Goal: Task Accomplishment & Management: Manage account settings

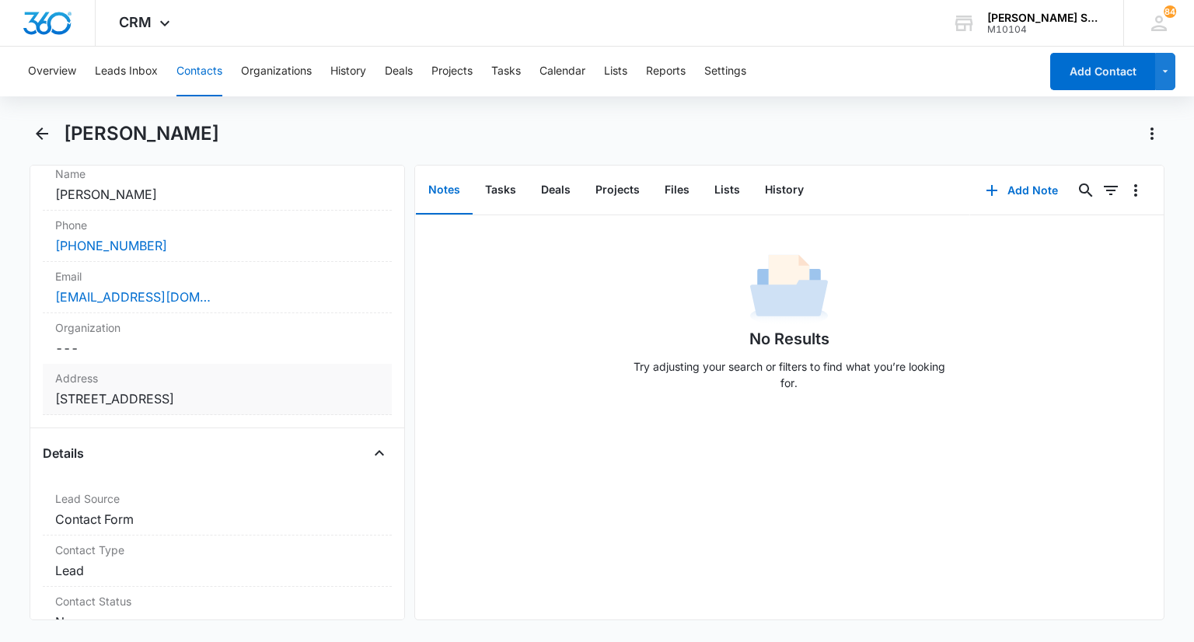
scroll to position [311, 0]
click at [203, 385] on label "Address" at bounding box center [216, 379] width 323 height 16
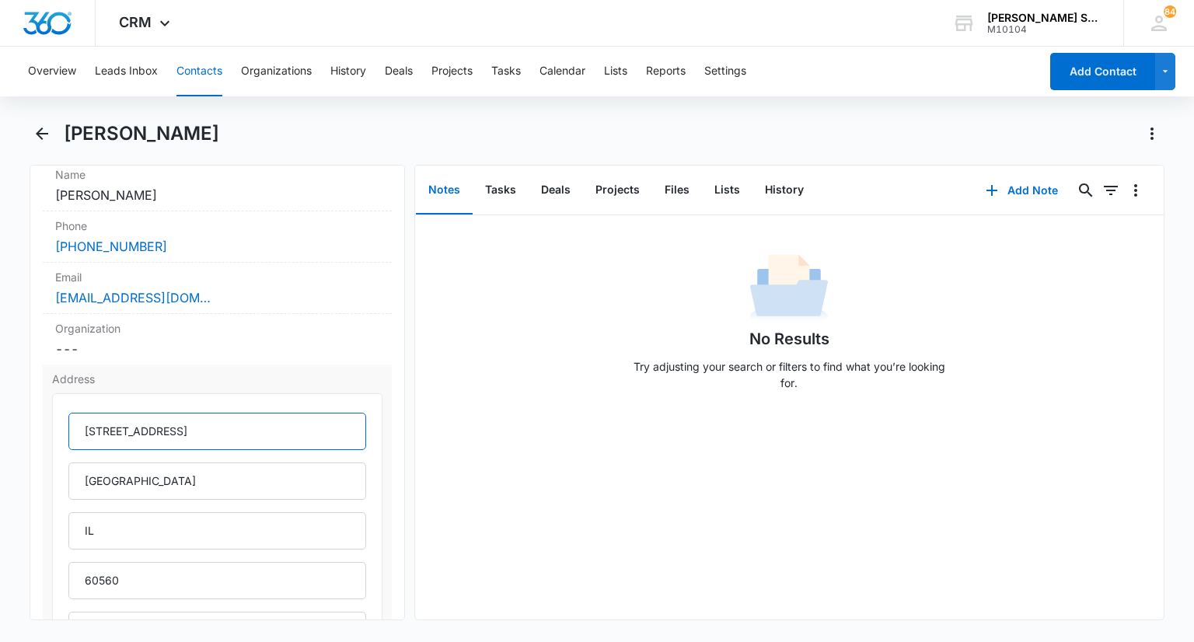
drag, startPoint x: 200, startPoint y: 432, endPoint x: 76, endPoint y: 422, distance: 124.0
click at [76, 422] on input "7495 Rose Hill Ct" at bounding box center [216, 431] width 297 height 37
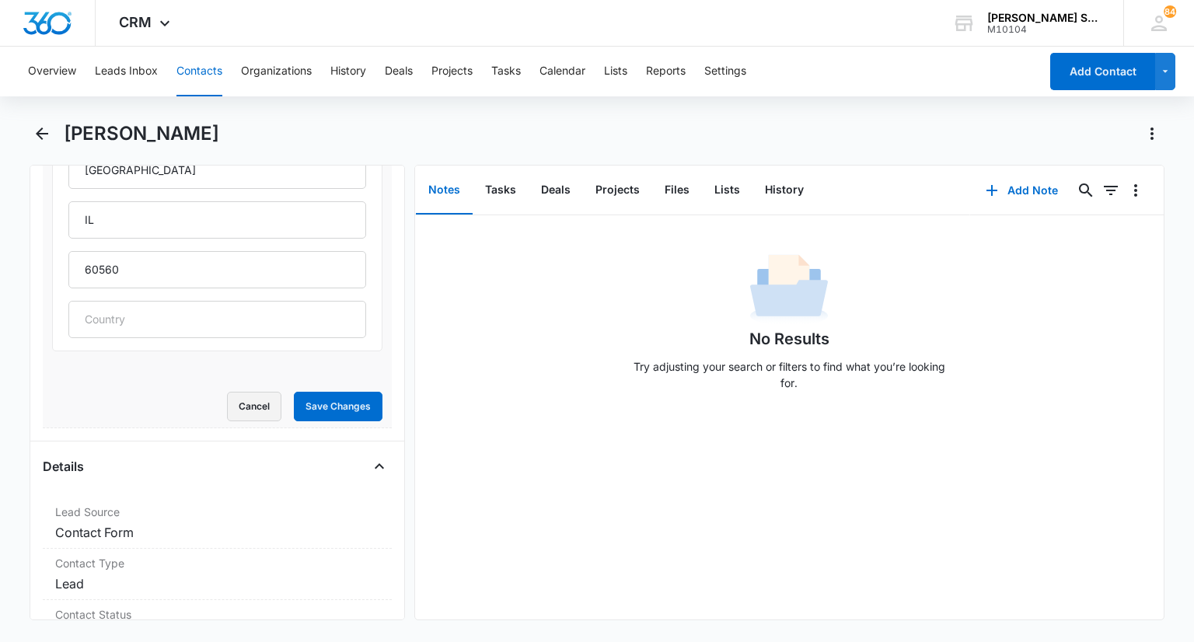
click at [227, 412] on button "Cancel" at bounding box center [254, 407] width 54 height 30
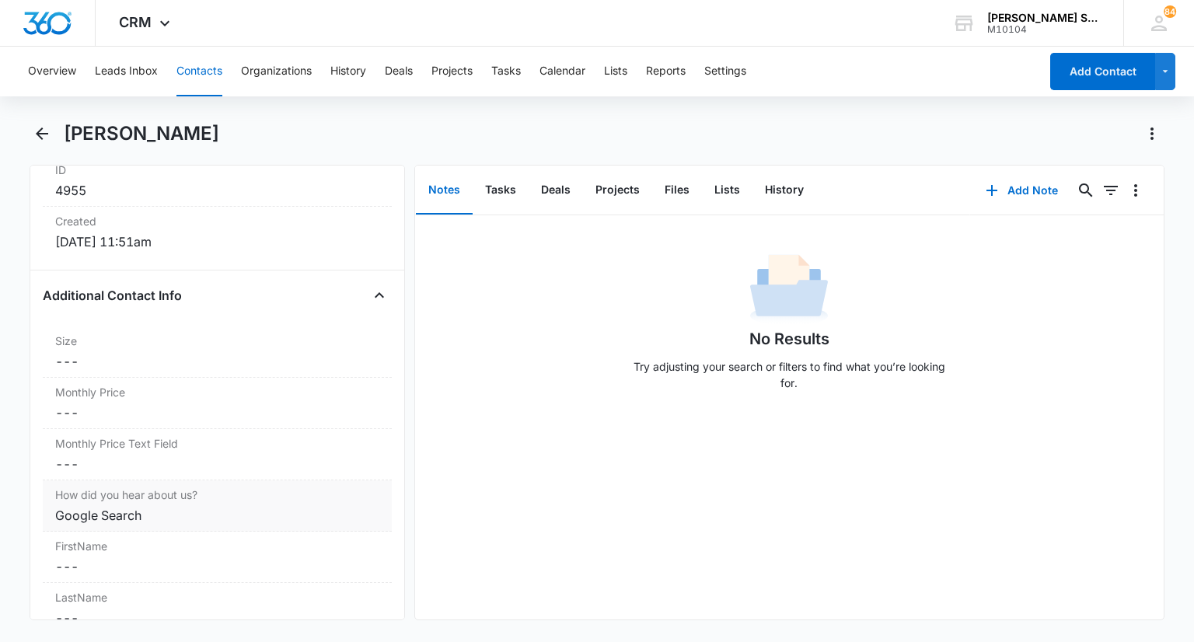
scroll to position [1136, 0]
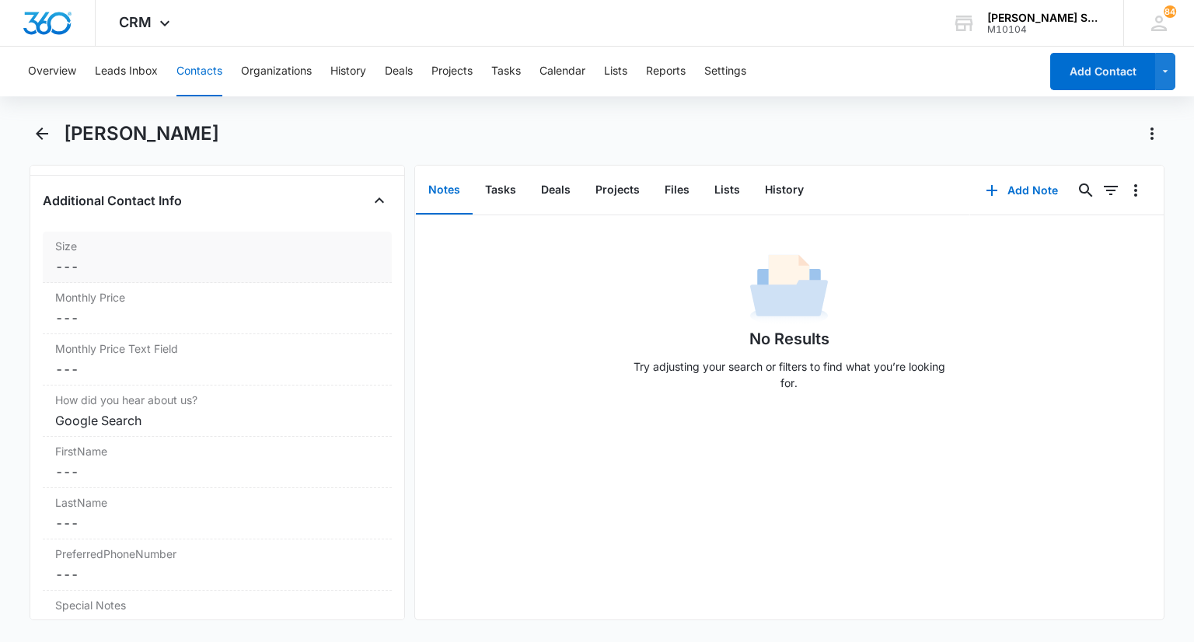
click at [103, 257] on dd "Cancel Save Changes ---" at bounding box center [216, 266] width 323 height 19
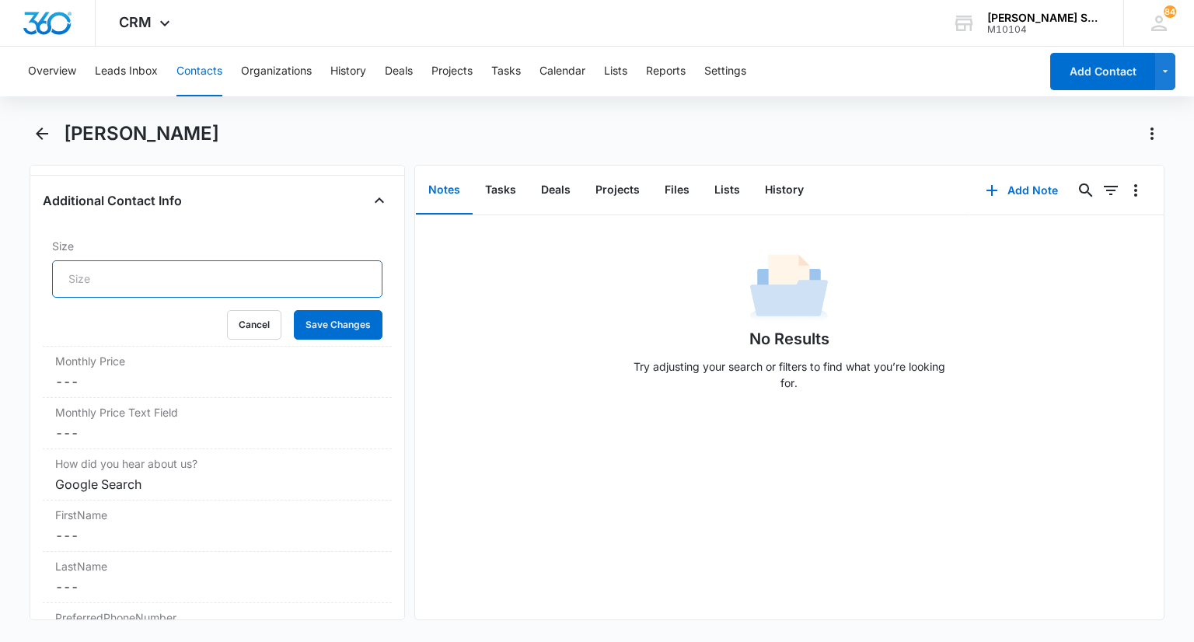
click at [79, 277] on input "Size" at bounding box center [216, 278] width 329 height 37
type input "25"
click at [302, 322] on button "Save Changes" at bounding box center [338, 325] width 89 height 30
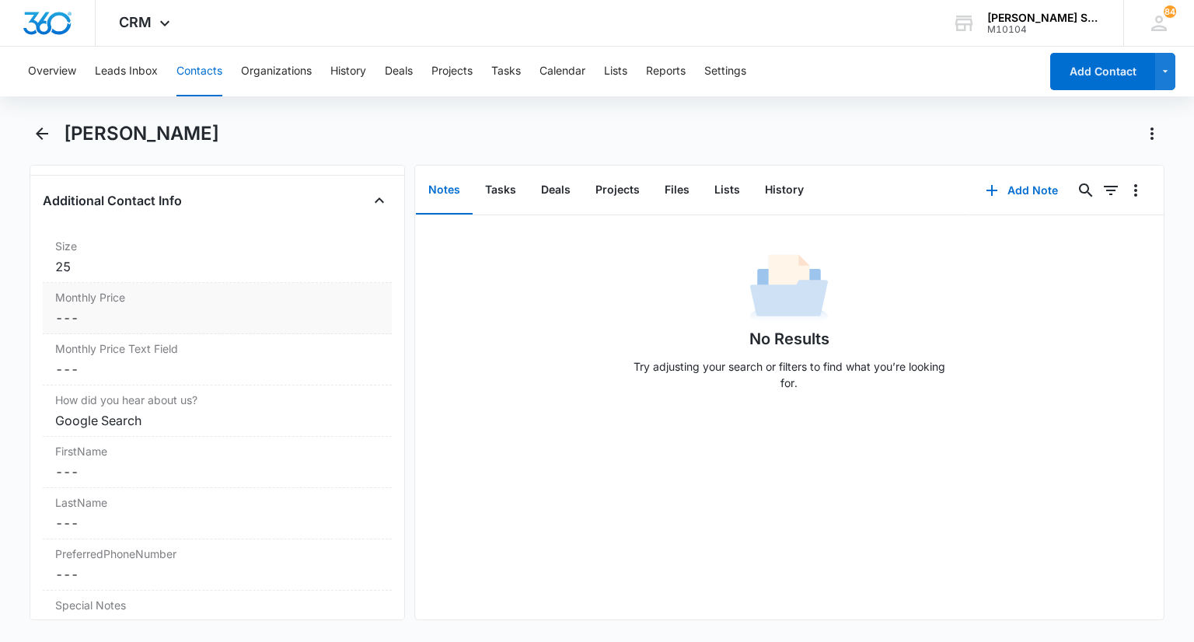
click at [96, 315] on dd "Cancel Save Changes ---" at bounding box center [216, 318] width 323 height 19
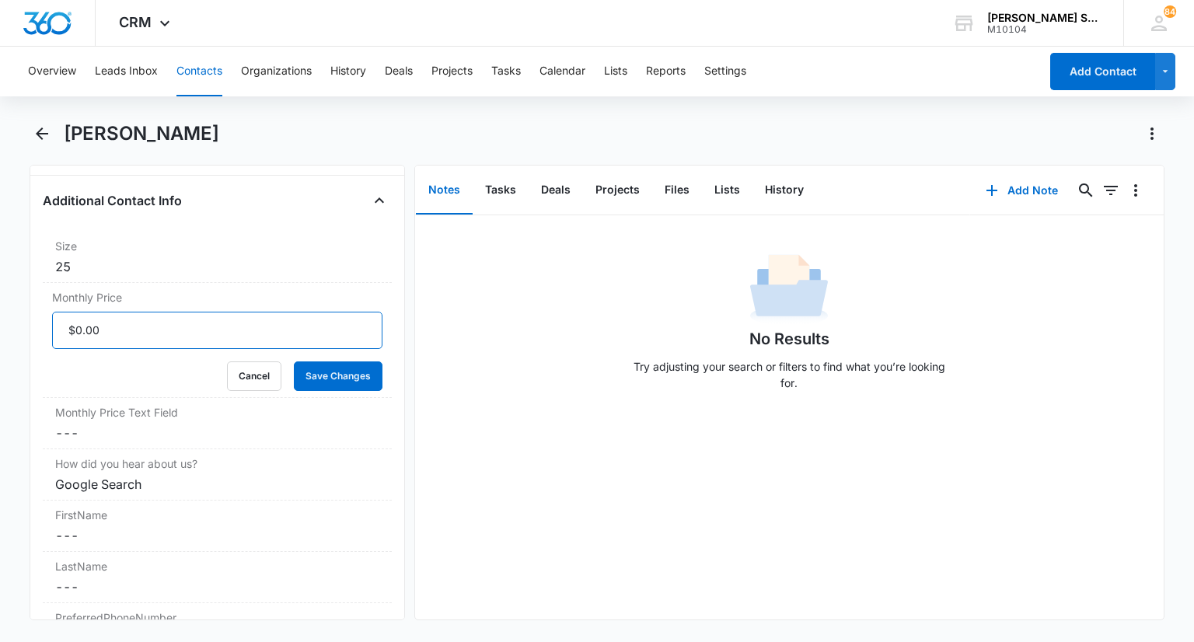
click at [93, 326] on input "Monthly Price" at bounding box center [216, 330] width 329 height 37
type input "$80.50"
click at [329, 374] on button "Save Changes" at bounding box center [338, 376] width 89 height 30
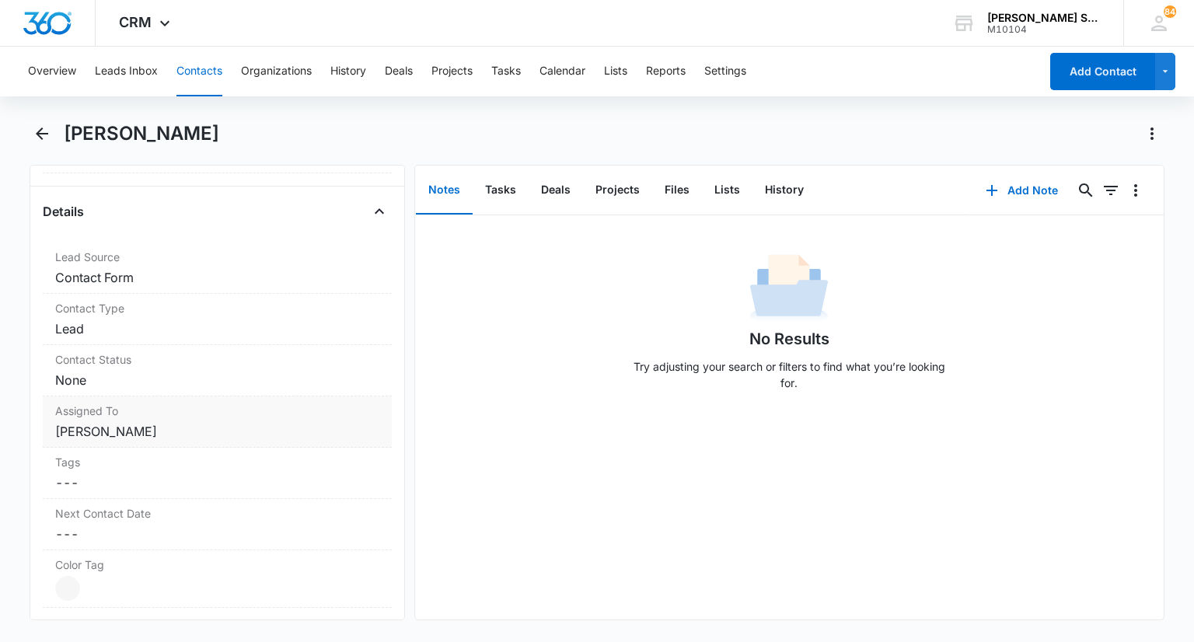
scroll to position [514, 0]
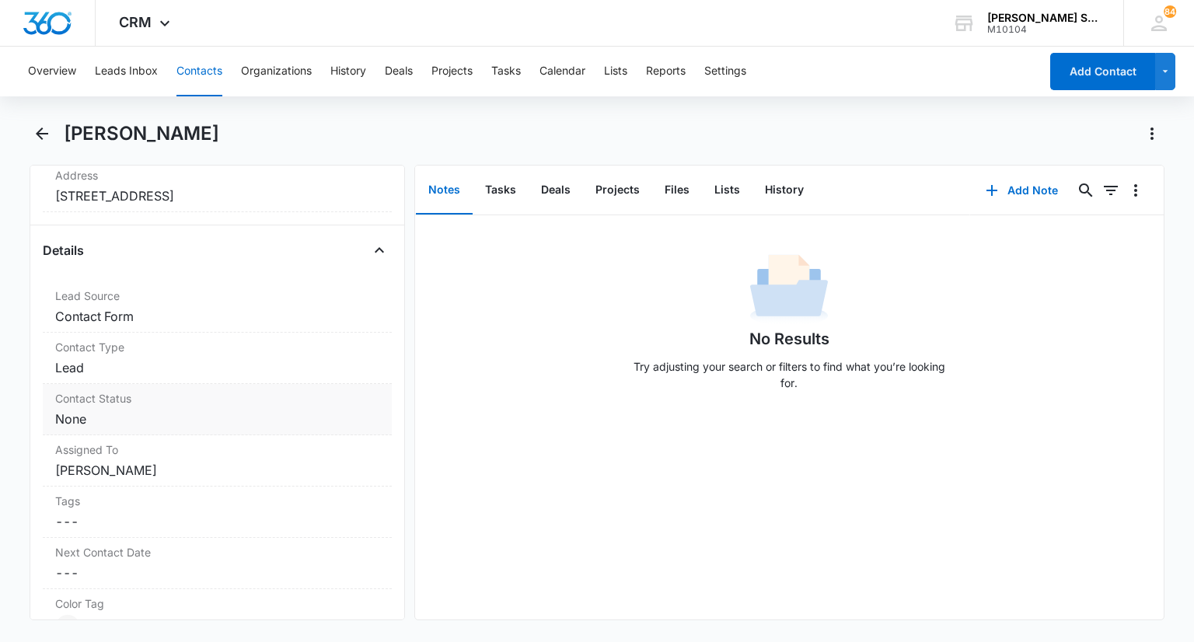
click at [65, 405] on div "Contact Status Cancel Save Changes None" at bounding box center [217, 409] width 348 height 51
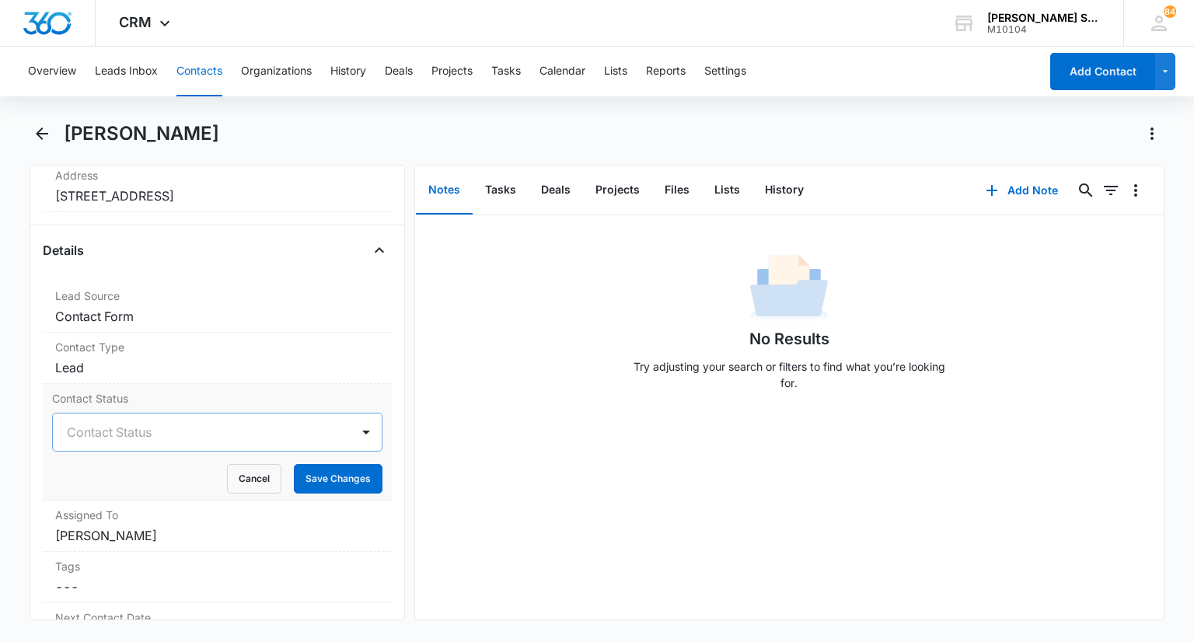
click at [110, 437] on div at bounding box center [198, 432] width 263 height 22
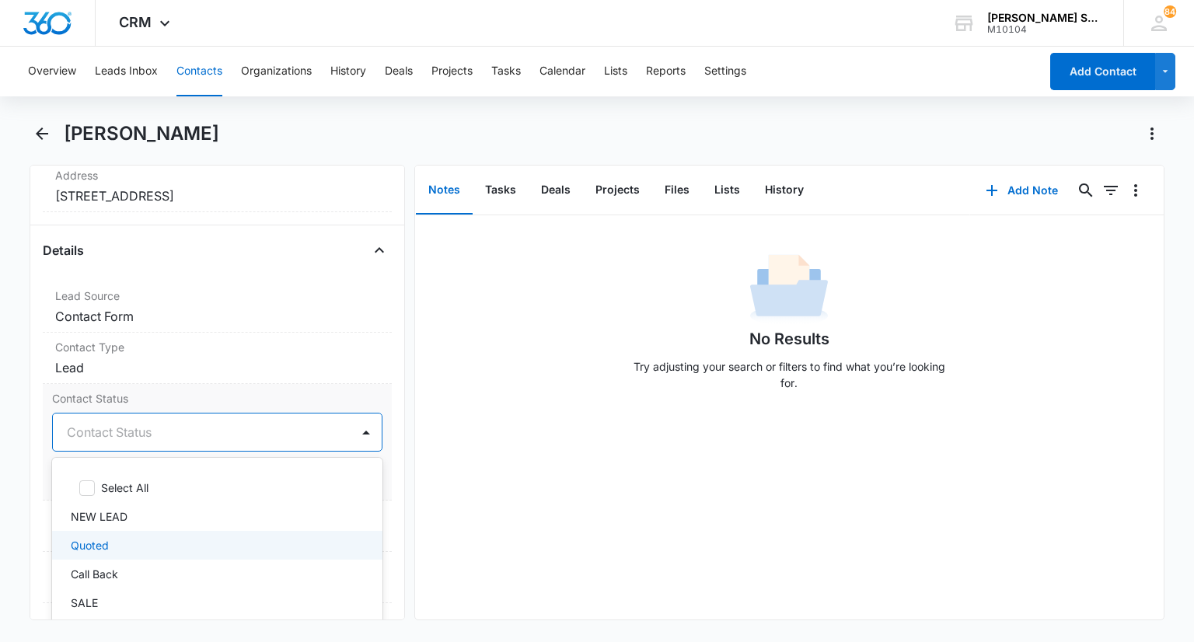
click at [96, 537] on p "Quoted" at bounding box center [90, 545] width 38 height 16
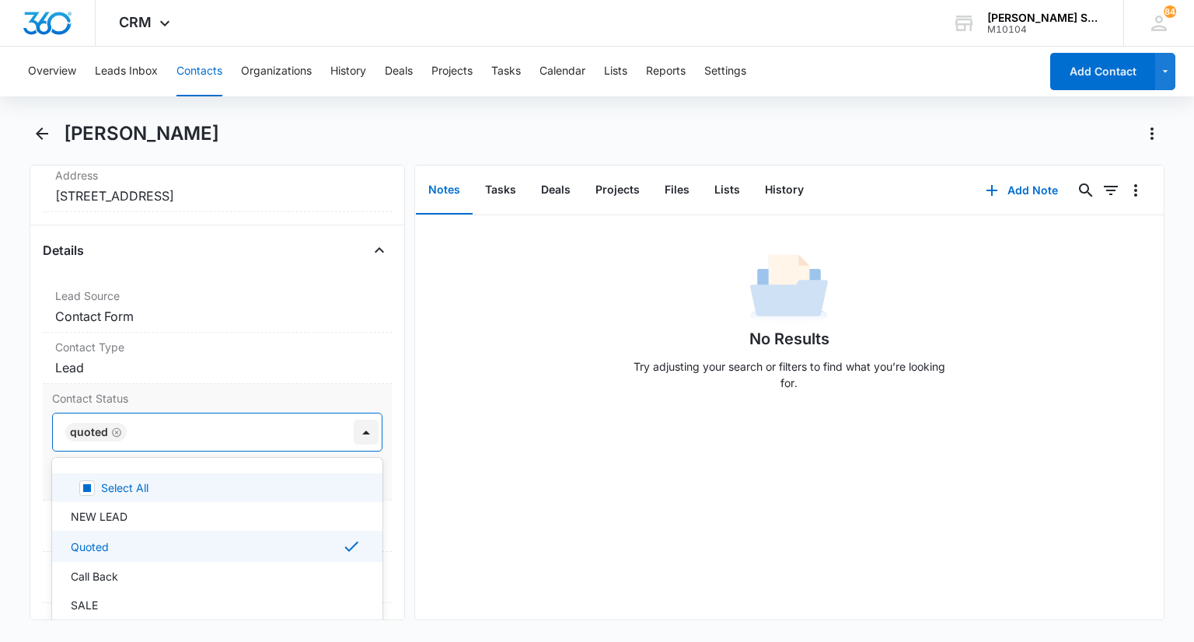
click at [358, 436] on div at bounding box center [366, 432] width 25 height 25
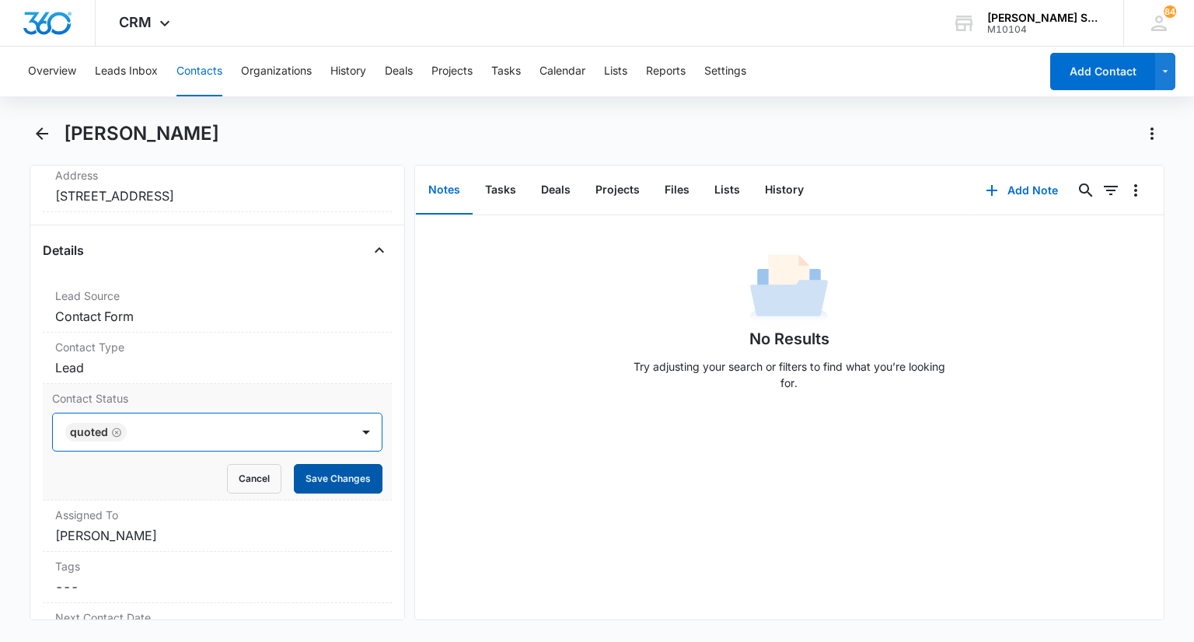
click at [322, 472] on button "Save Changes" at bounding box center [338, 479] width 89 height 30
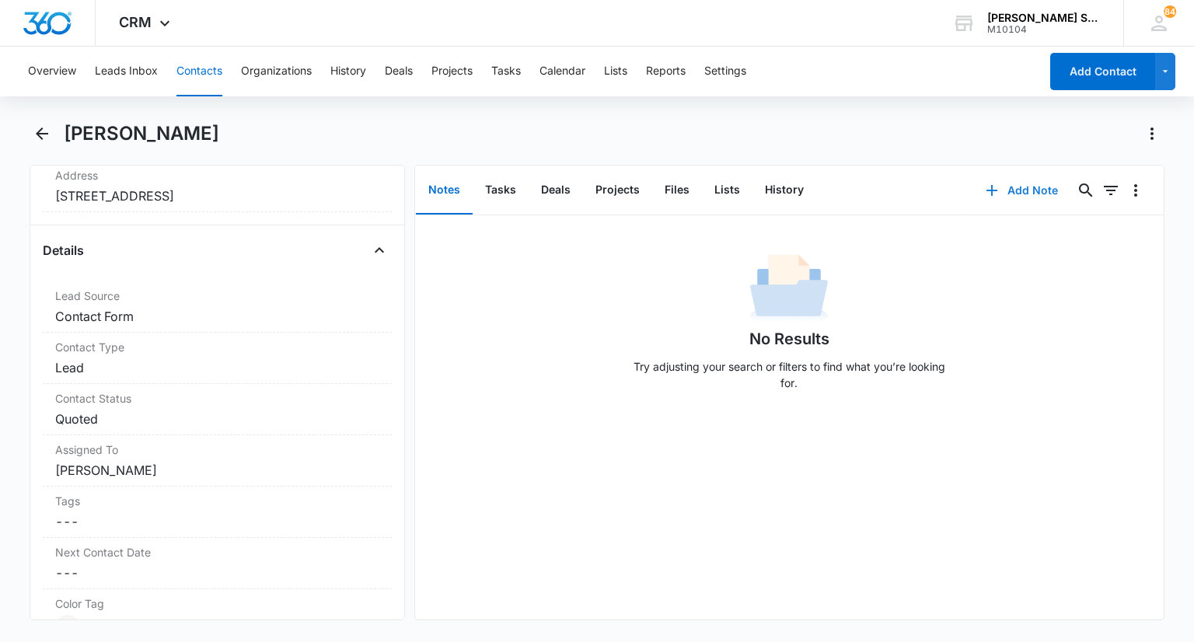
click at [1020, 183] on button "Add Note" at bounding box center [1021, 190] width 103 height 37
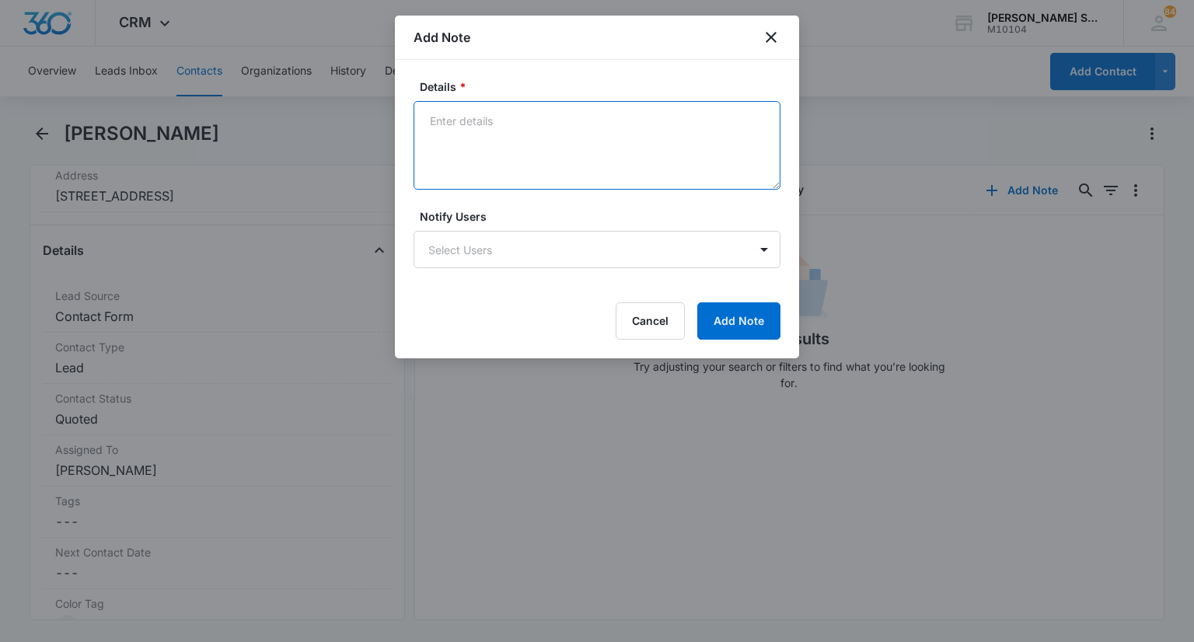
click at [554, 141] on textarea "Details *" at bounding box center [596, 145] width 367 height 89
type textarea "emailed vb 2 161 per app"
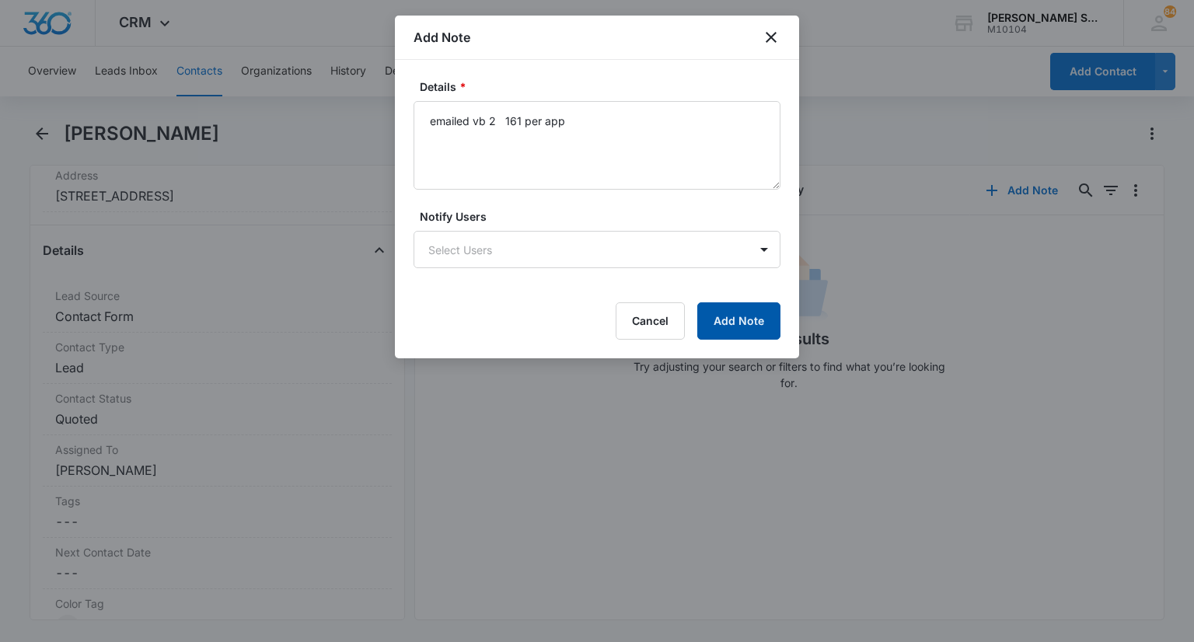
click at [730, 336] on button "Add Note" at bounding box center [738, 320] width 83 height 37
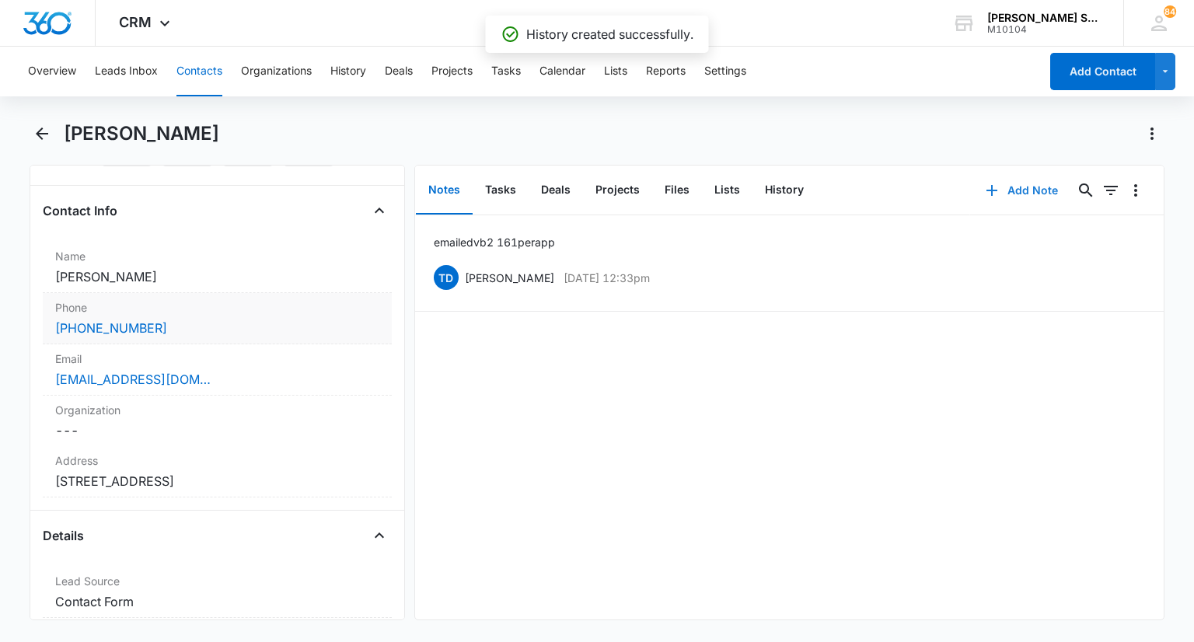
scroll to position [204, 0]
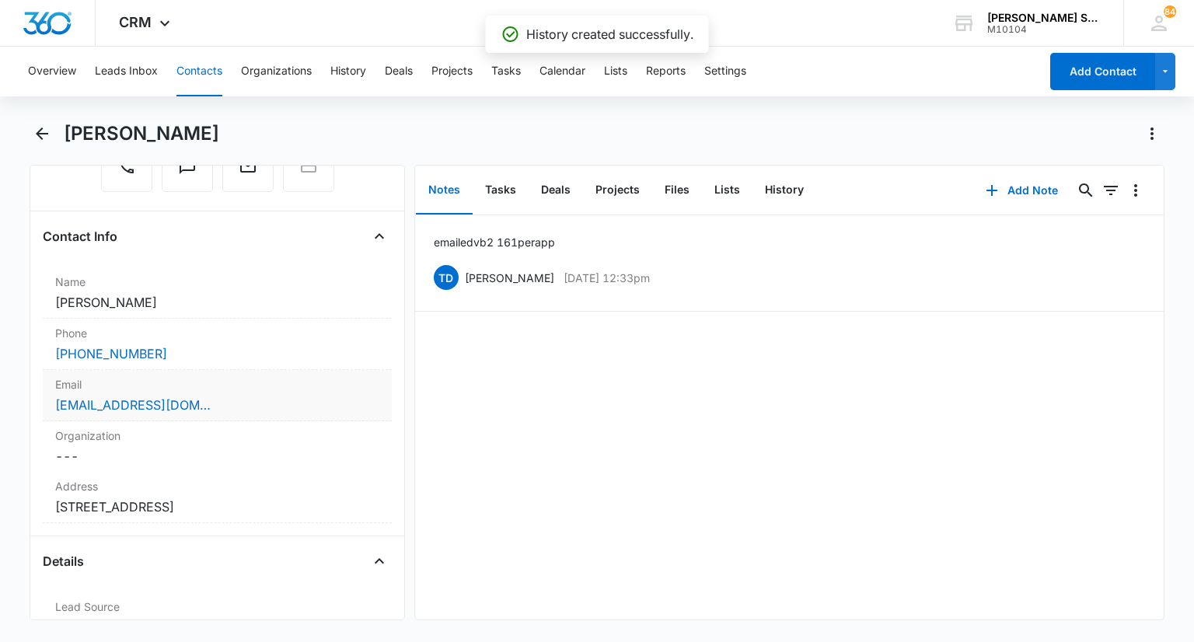
click at [226, 391] on div "Email Cancel Save Changes [EMAIL_ADDRESS][DOMAIN_NAME]" at bounding box center [217, 395] width 348 height 51
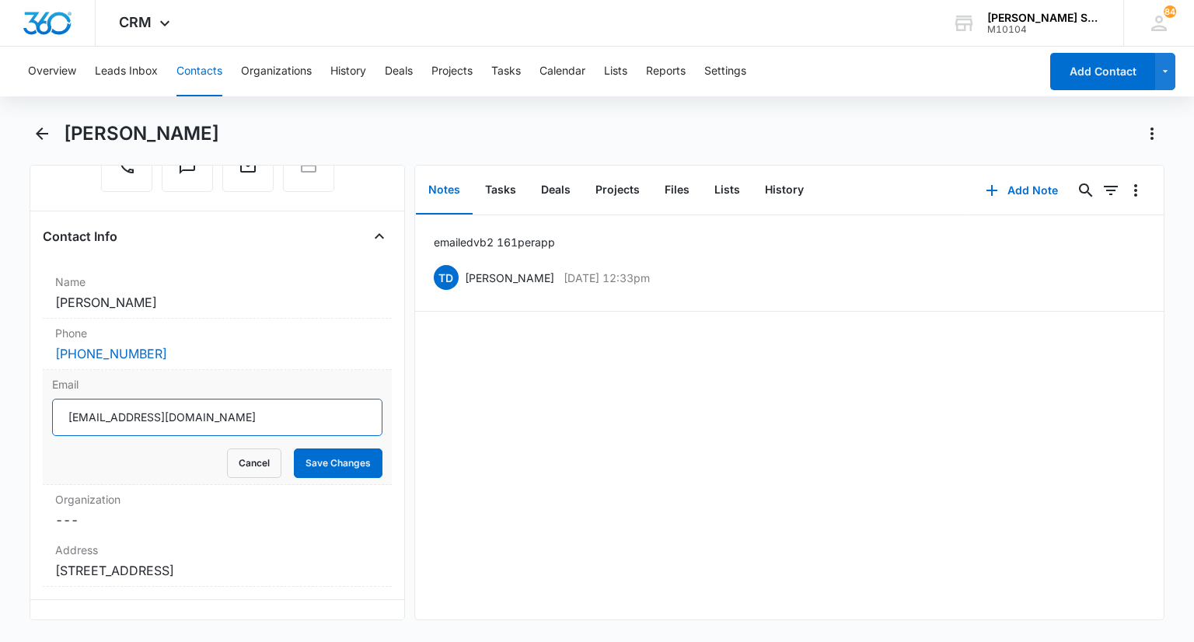
drag, startPoint x: 242, startPoint y: 418, endPoint x: 68, endPoint y: 419, distance: 173.3
click at [53, 419] on input "[EMAIL_ADDRESS][DOMAIN_NAME]" at bounding box center [216, 417] width 329 height 37
click at [234, 469] on button "Cancel" at bounding box center [254, 463] width 54 height 30
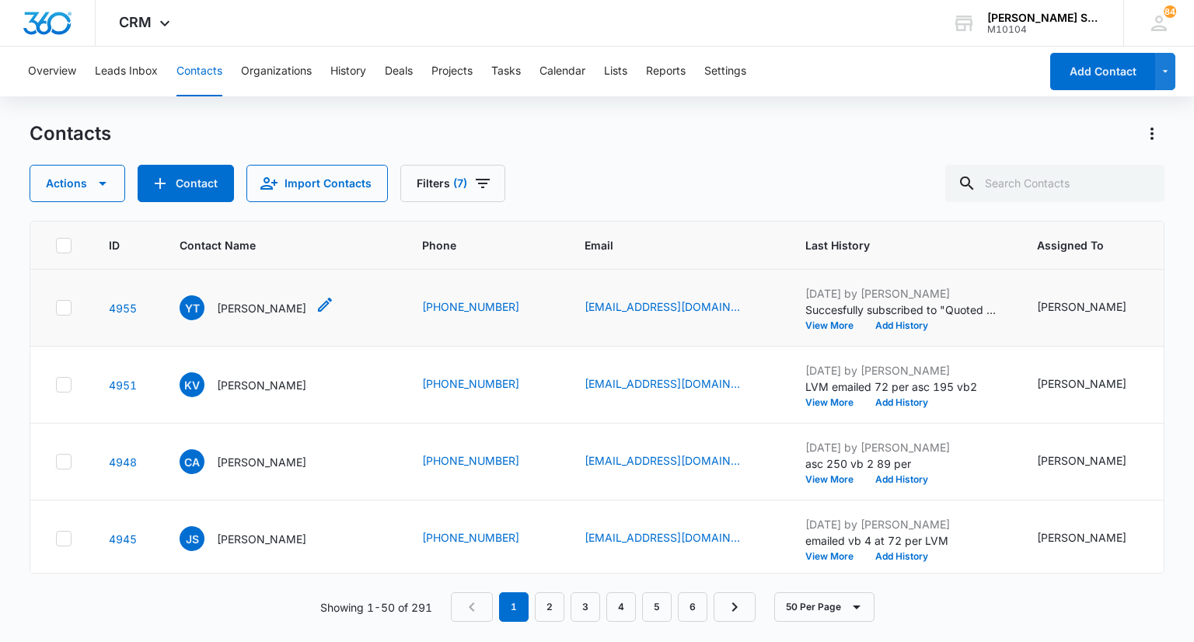
click at [249, 309] on p "[PERSON_NAME]" at bounding box center [261, 308] width 89 height 16
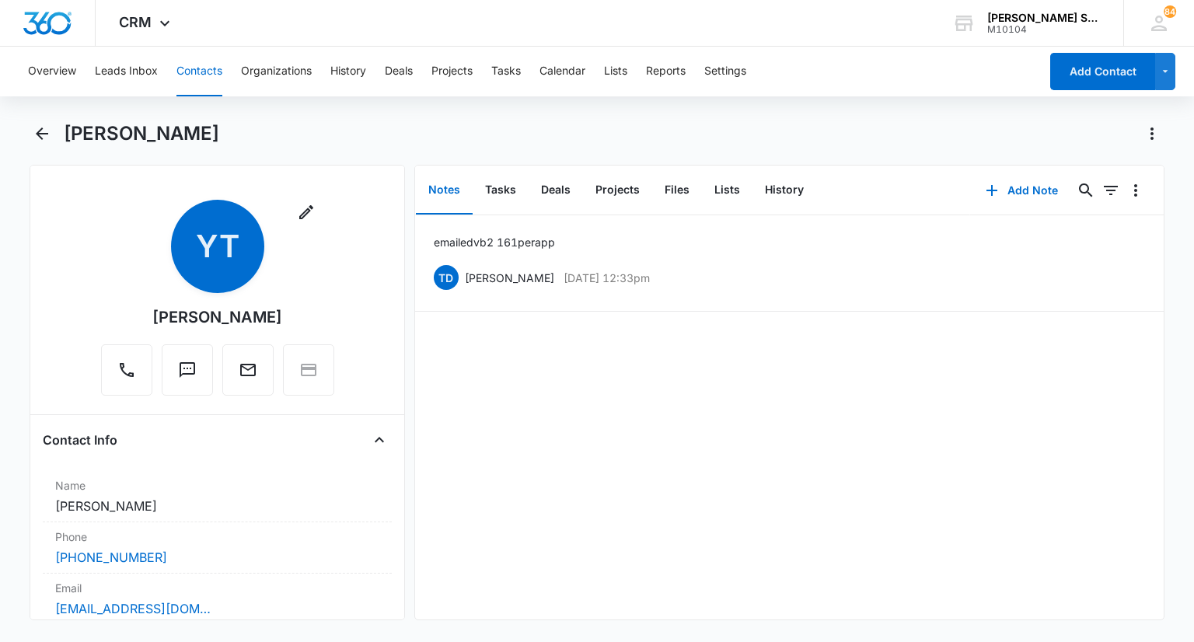
drag, startPoint x: 187, startPoint y: 134, endPoint x: 68, endPoint y: 128, distance: 119.8
click at [68, 128] on h1 "[PERSON_NAME]" at bounding box center [141, 133] width 155 height 23
copy h1 "[PERSON_NAME]"
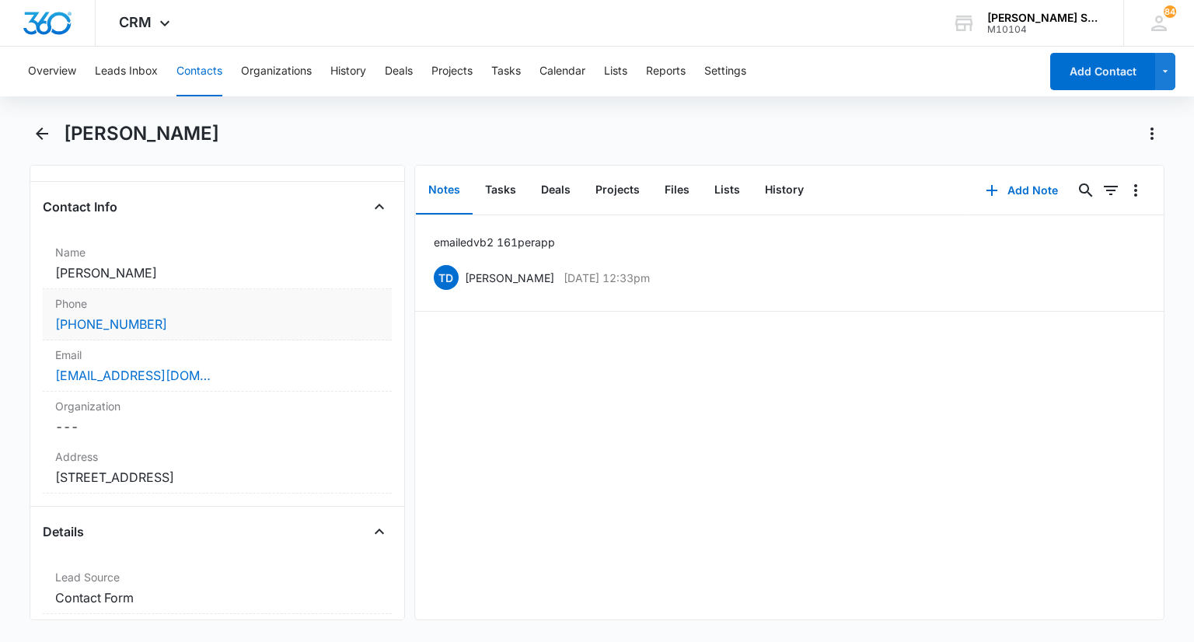
click at [180, 315] on div "[PHONE_NUMBER]" at bounding box center [216, 324] width 323 height 19
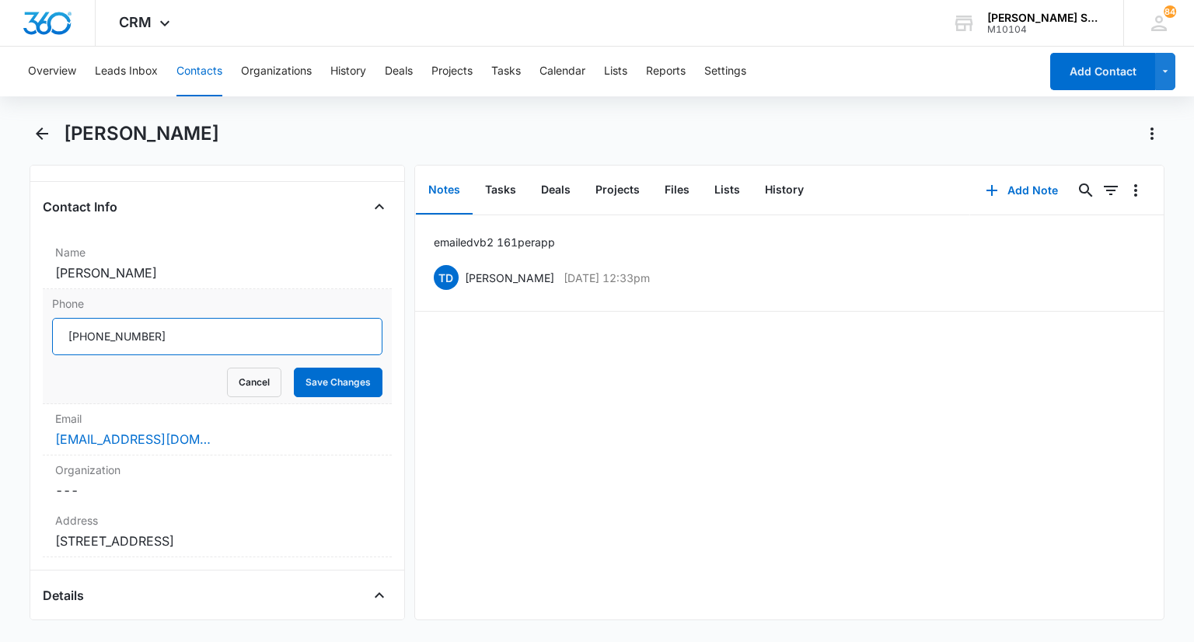
drag, startPoint x: 175, startPoint y: 339, endPoint x: 68, endPoint y: 339, distance: 106.5
click at [68, 339] on input "Phone" at bounding box center [216, 336] width 329 height 37
click at [244, 379] on button "Cancel" at bounding box center [254, 383] width 54 height 30
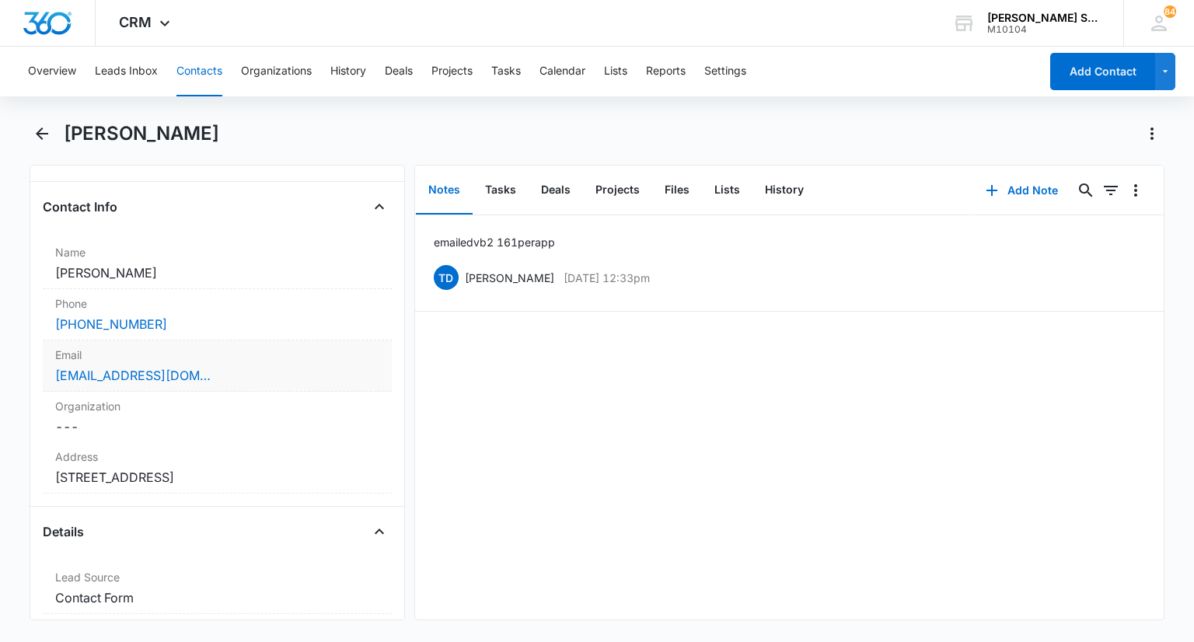
click at [226, 367] on div "[EMAIL_ADDRESS][DOMAIN_NAME]" at bounding box center [216, 375] width 323 height 19
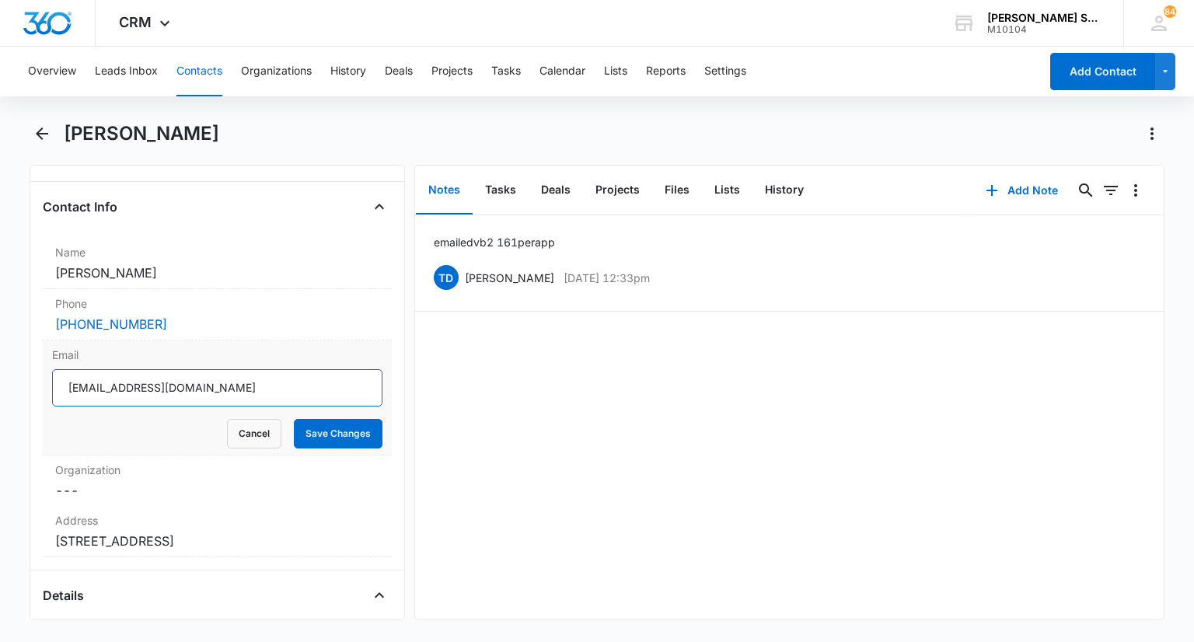
drag, startPoint x: 246, startPoint y: 387, endPoint x: 66, endPoint y: 367, distance: 180.6
click at [66, 367] on div "Email [EMAIL_ADDRESS][DOMAIN_NAME] Cancel Save Changes" at bounding box center [217, 397] width 348 height 115
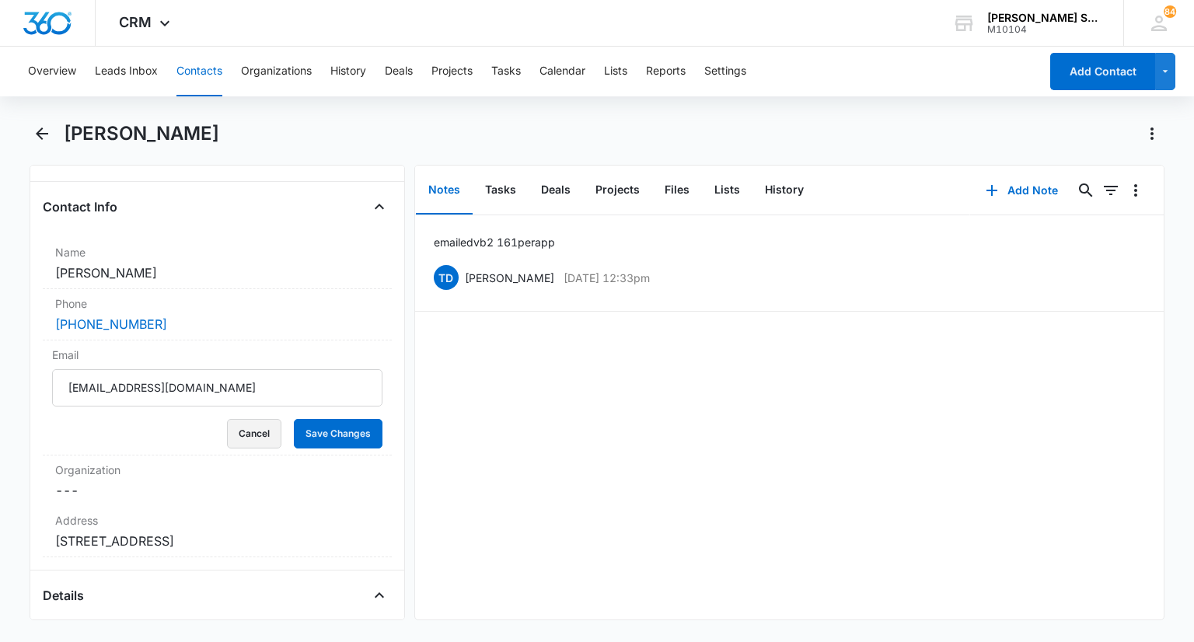
click at [232, 420] on button "Cancel" at bounding box center [254, 434] width 54 height 30
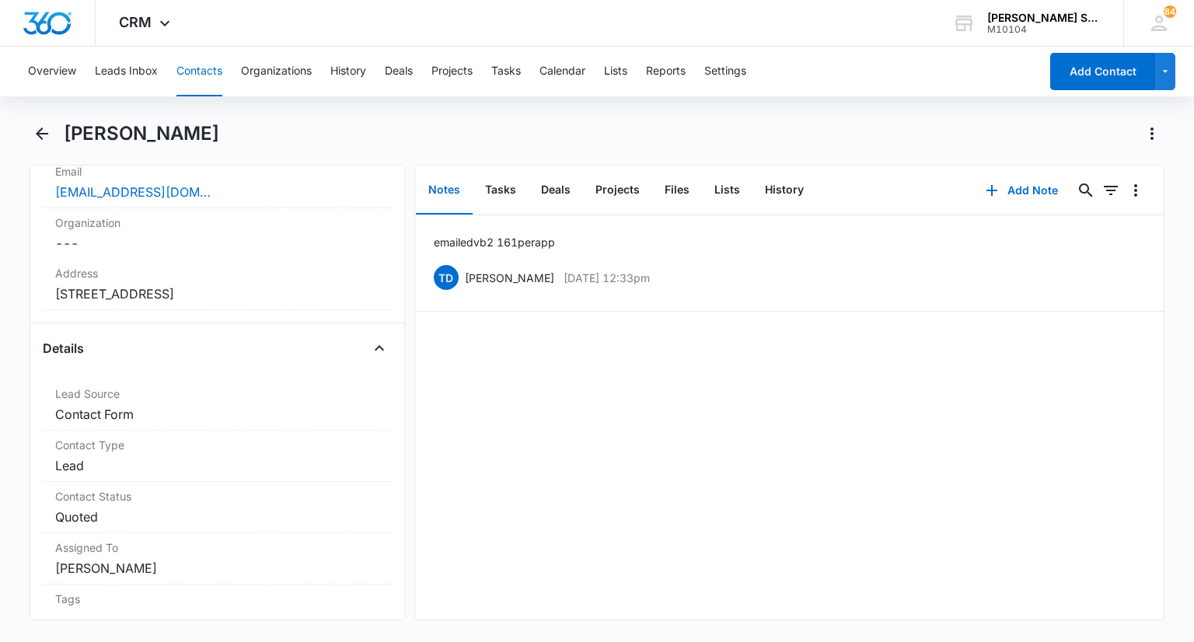
scroll to position [544, 0]
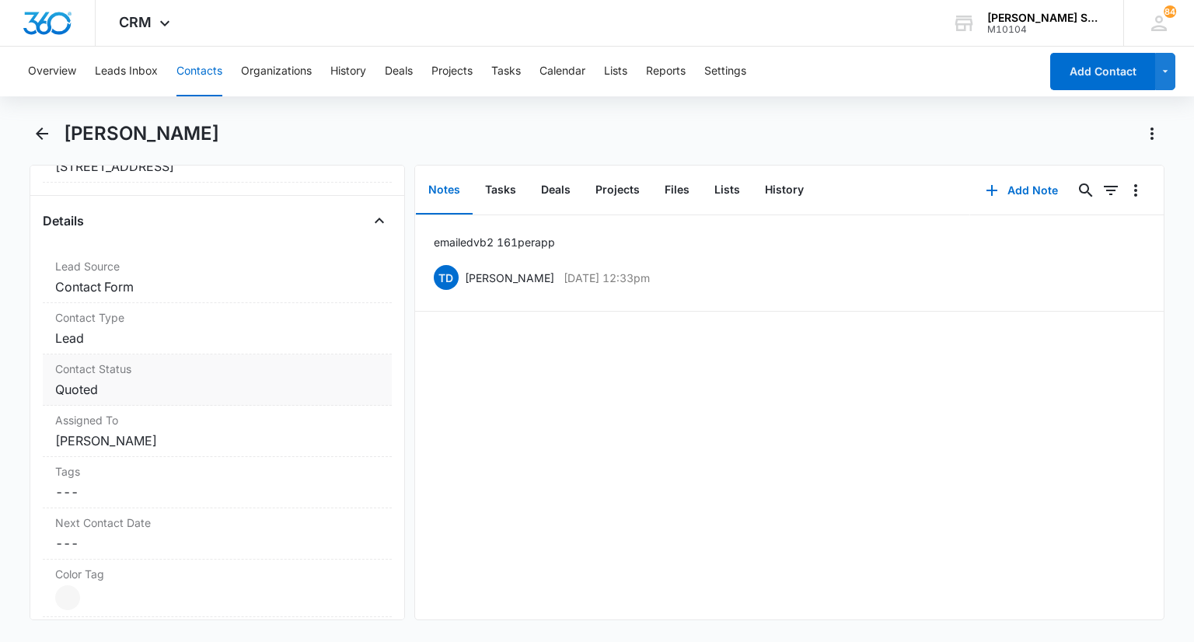
drag, startPoint x: 138, startPoint y: 363, endPoint x: 131, endPoint y: 377, distance: 15.3
click at [137, 364] on label "Contact Status" at bounding box center [216, 369] width 323 height 16
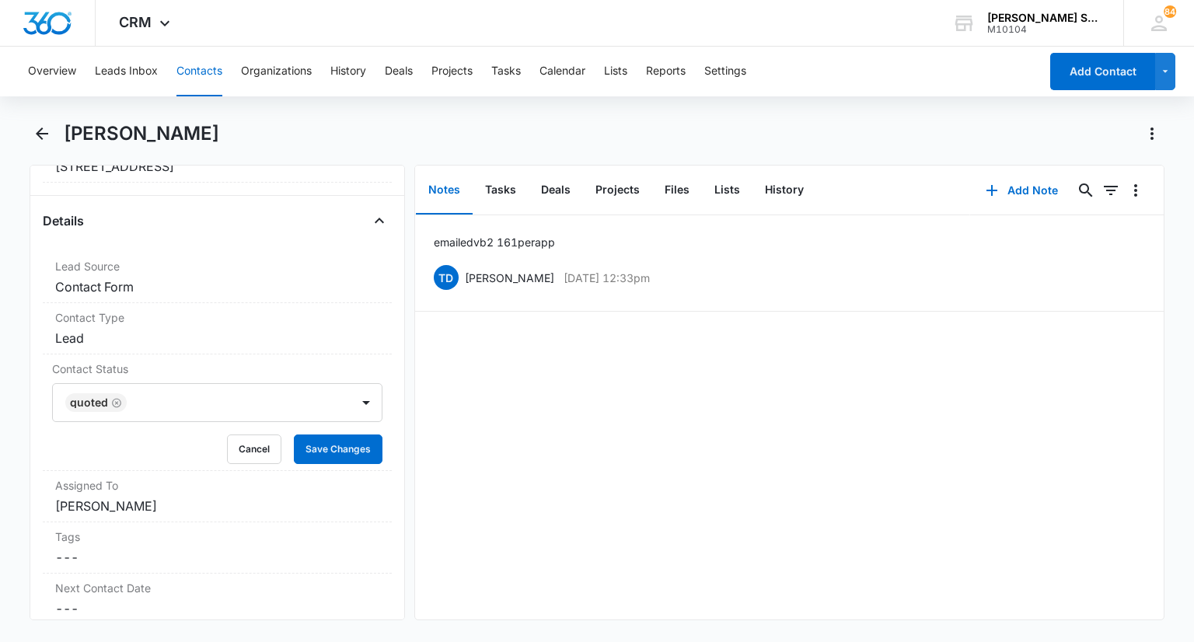
click at [117, 402] on icon "Remove Quoted" at bounding box center [116, 403] width 11 height 12
type input "sa"
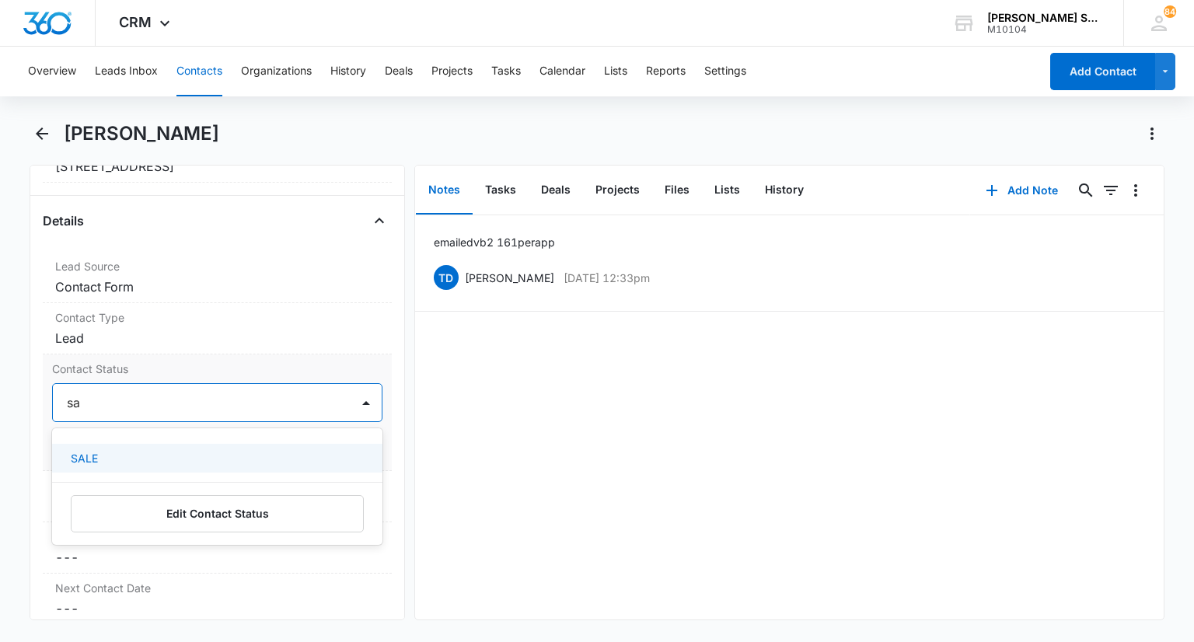
click at [137, 446] on div "SALE" at bounding box center [216, 458] width 329 height 29
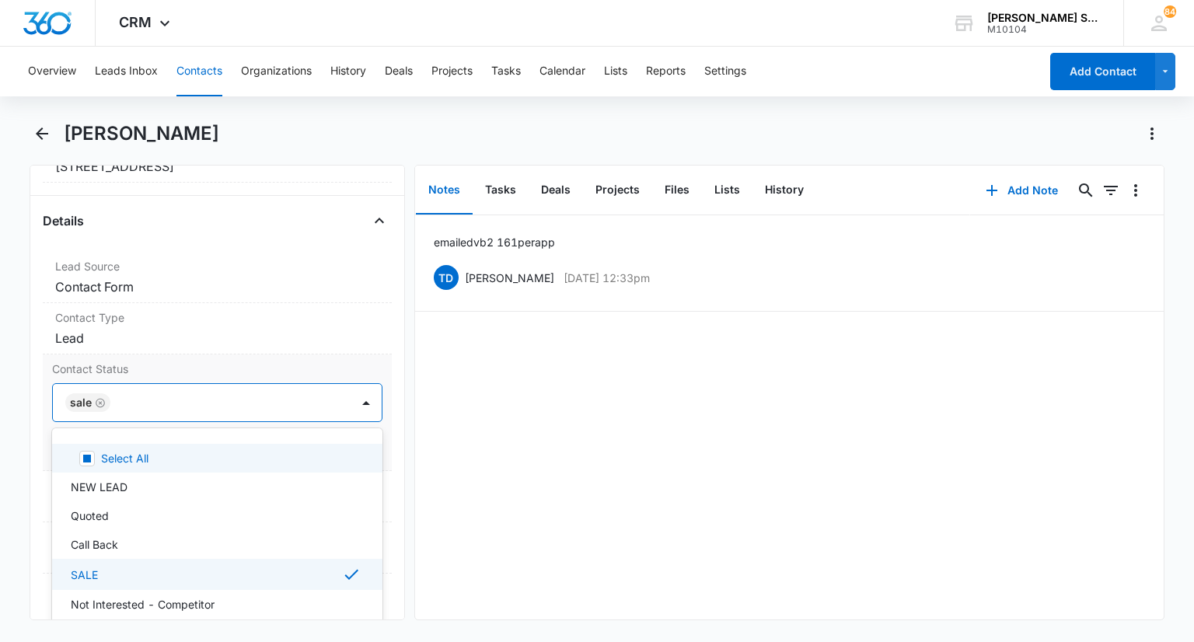
click at [370, 397] on div "SALE" at bounding box center [216, 402] width 329 height 39
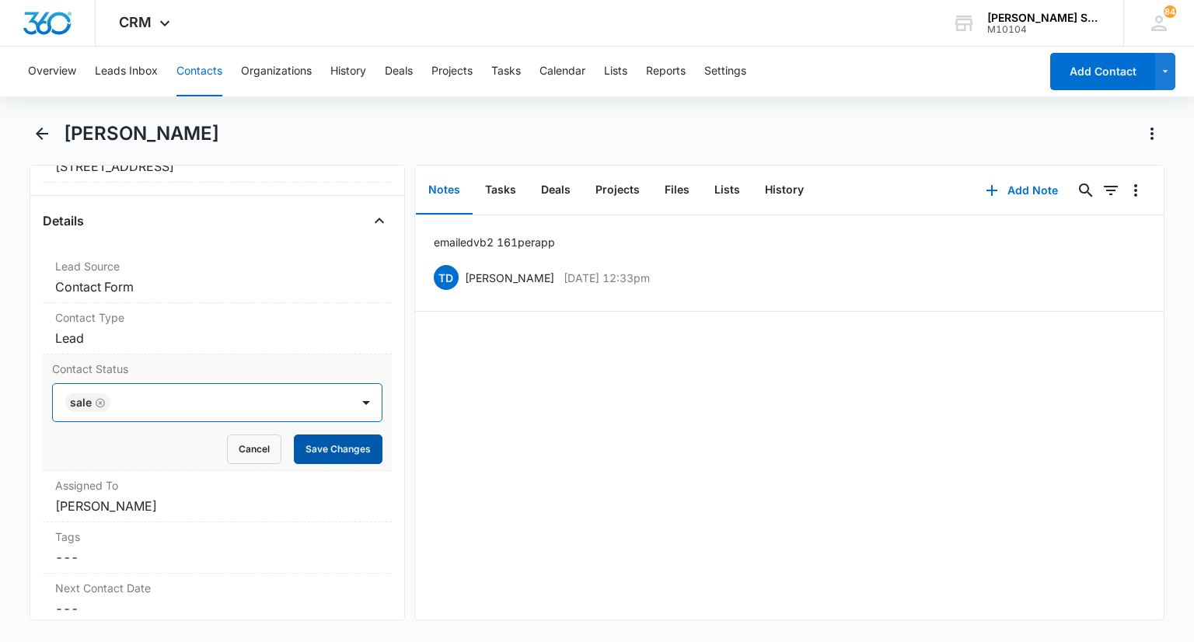
click at [329, 441] on button "Save Changes" at bounding box center [338, 449] width 89 height 30
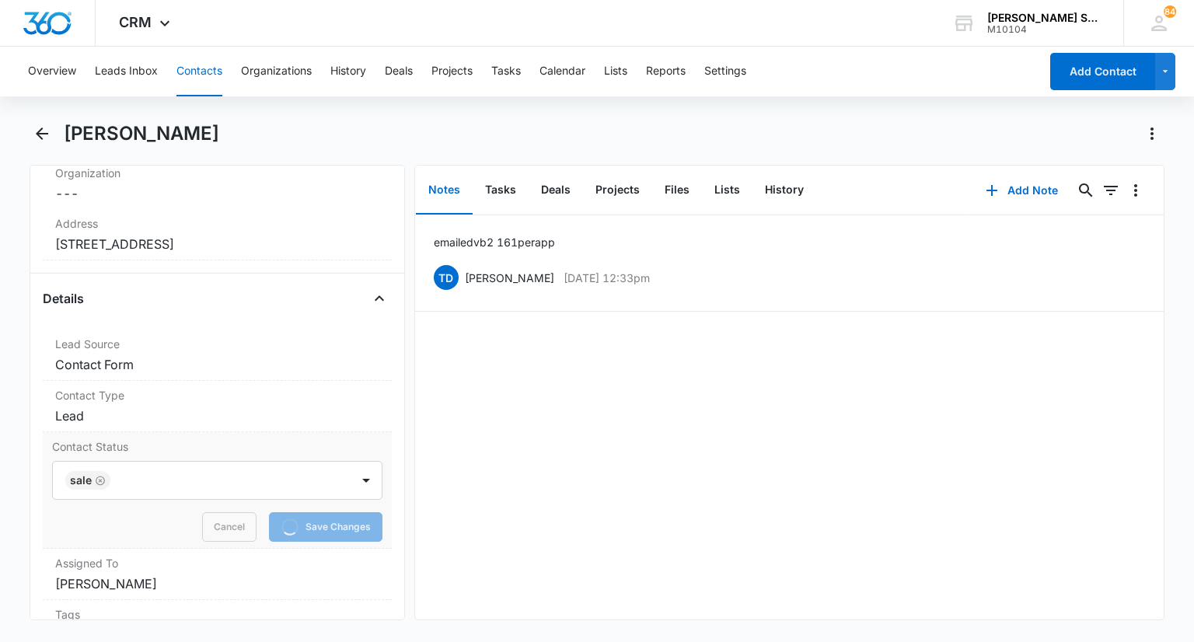
scroll to position [466, 0]
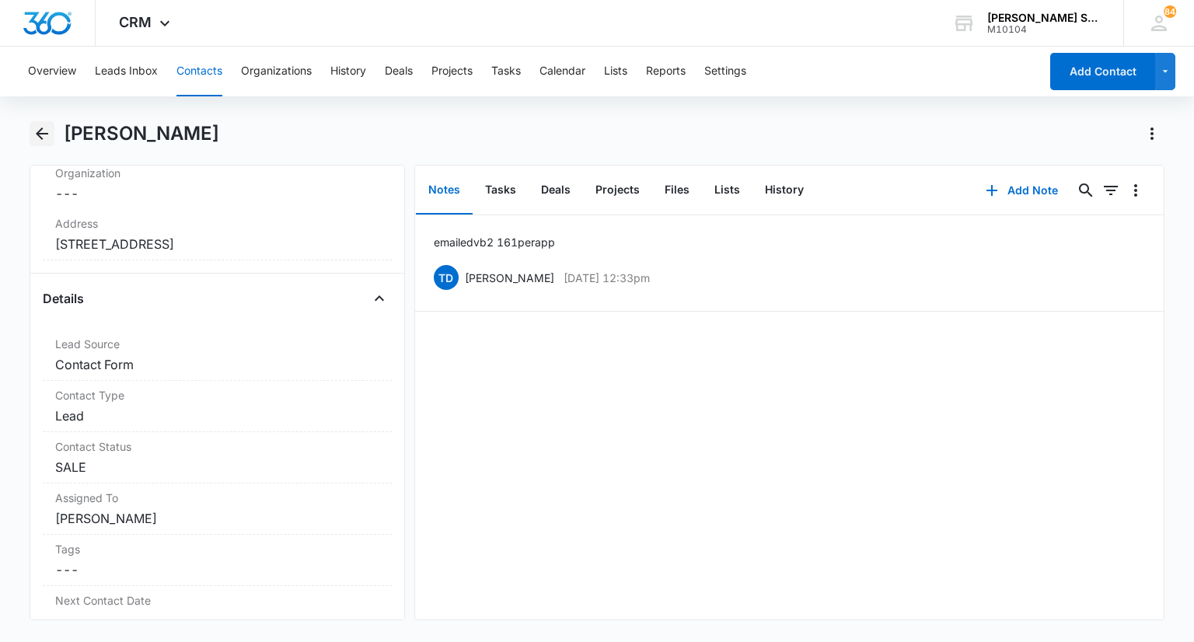
click at [44, 131] on icon "Back" at bounding box center [42, 133] width 19 height 19
